Goal: Navigation & Orientation: Go to known website

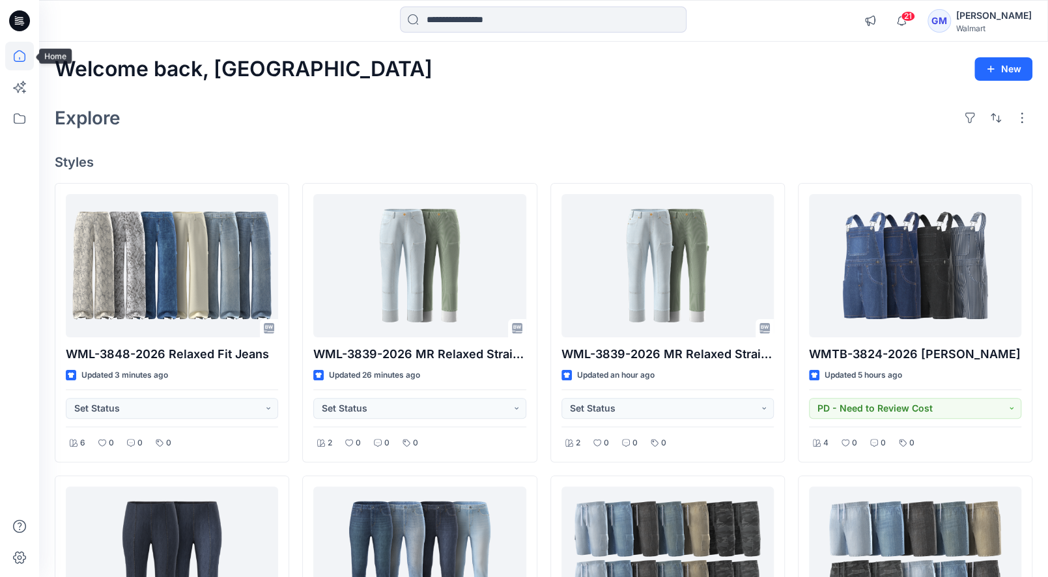
click at [24, 57] on icon at bounding box center [19, 56] width 29 height 29
click at [23, 57] on icon at bounding box center [19, 56] width 29 height 29
